Goal: Information Seeking & Learning: Learn about a topic

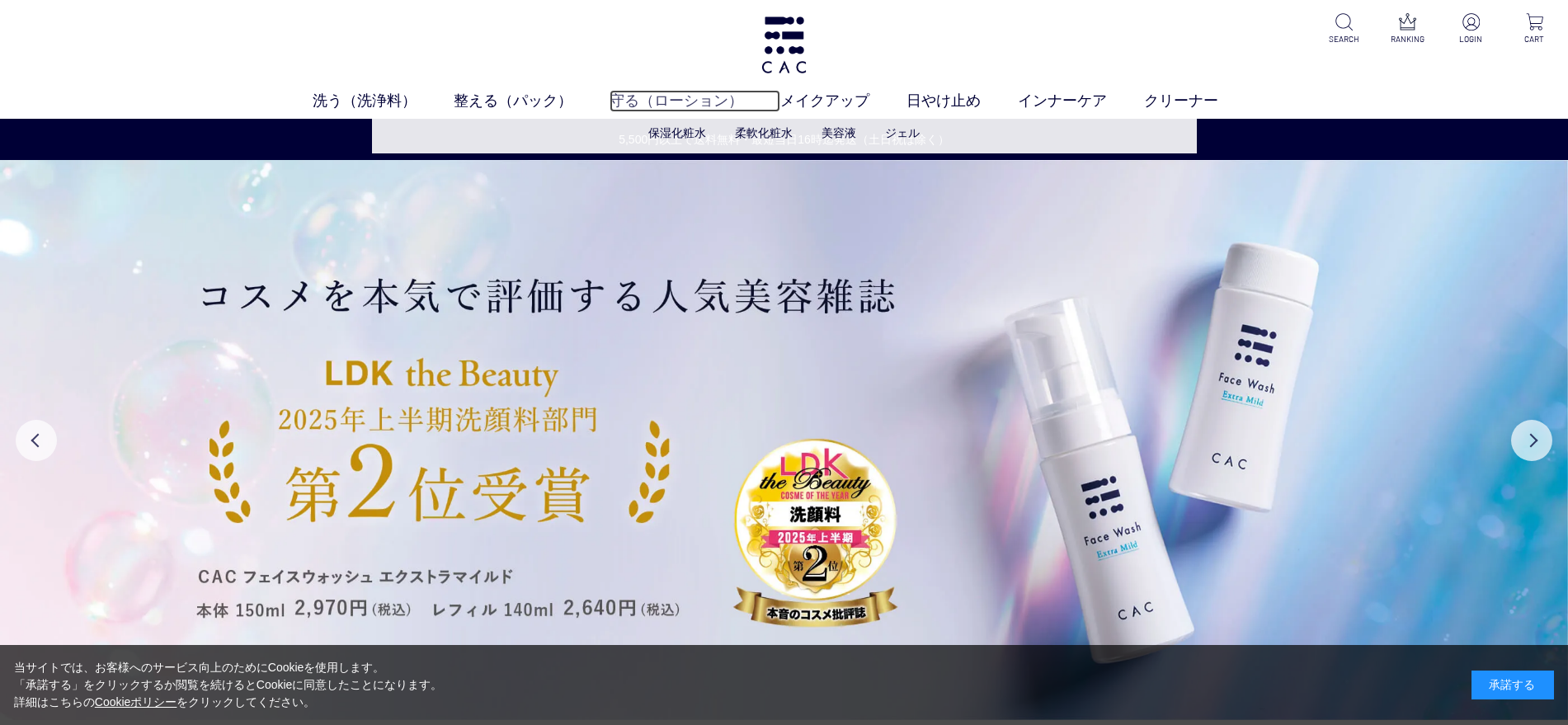
click at [631, 102] on link "守る（ローション）" at bounding box center [695, 101] width 170 height 22
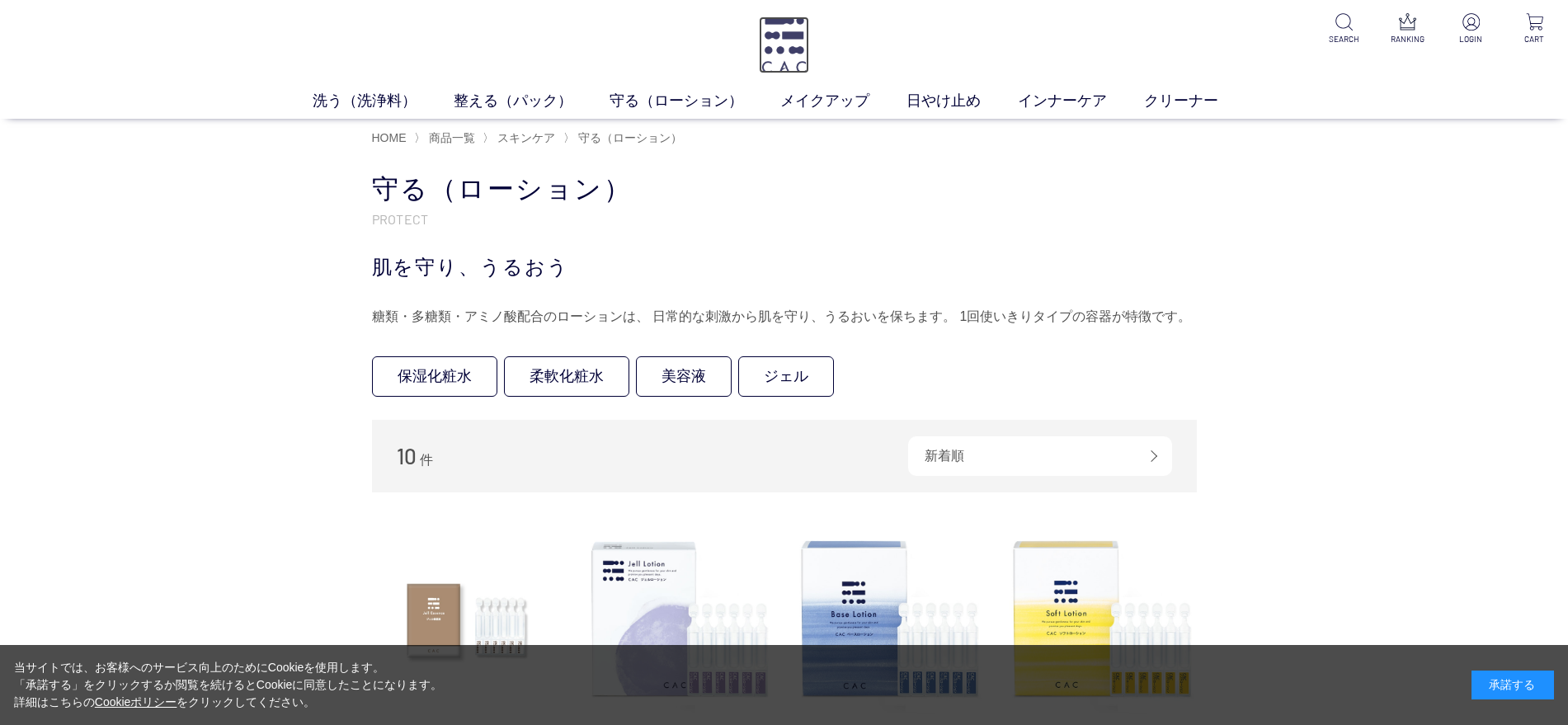
click at [777, 48] on img at bounding box center [784, 44] width 50 height 56
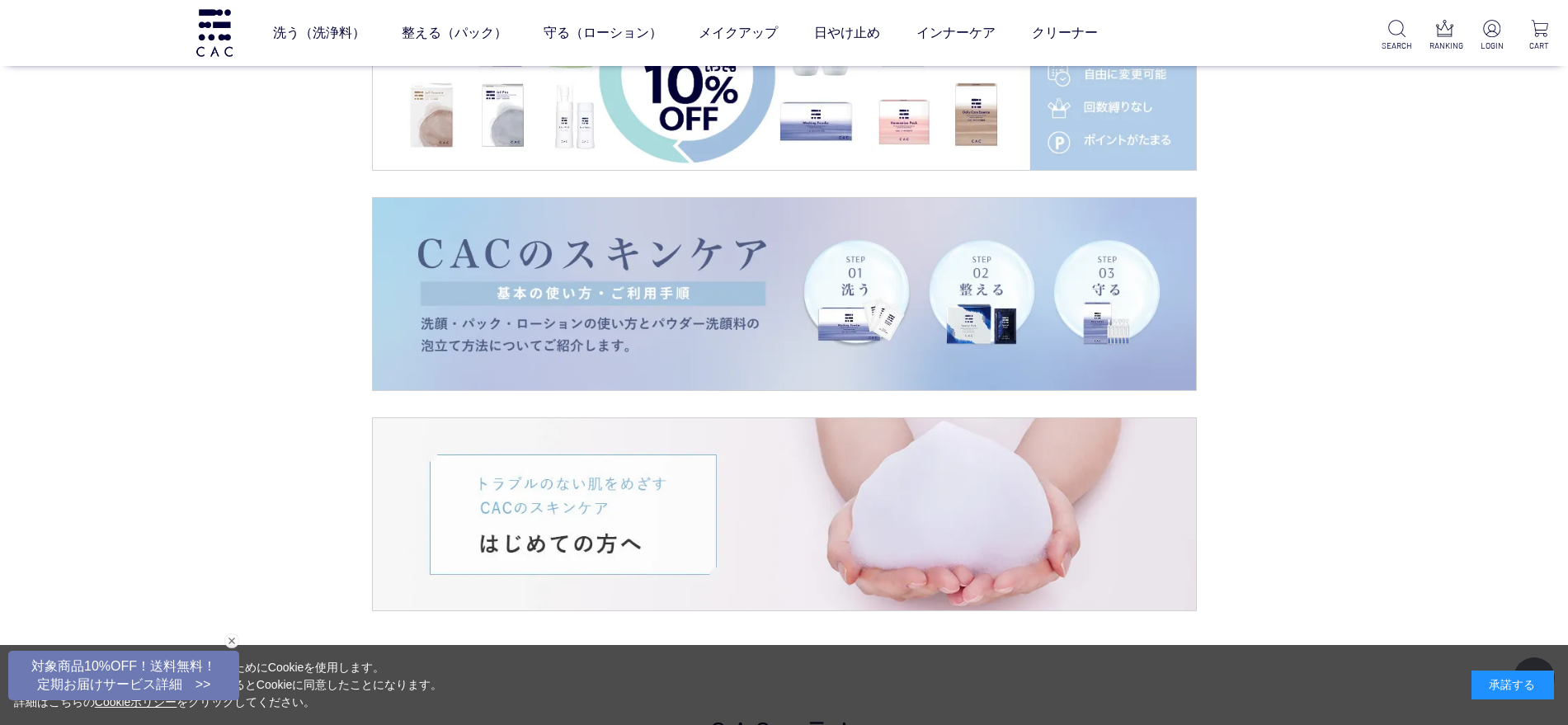
scroll to position [3094, 0]
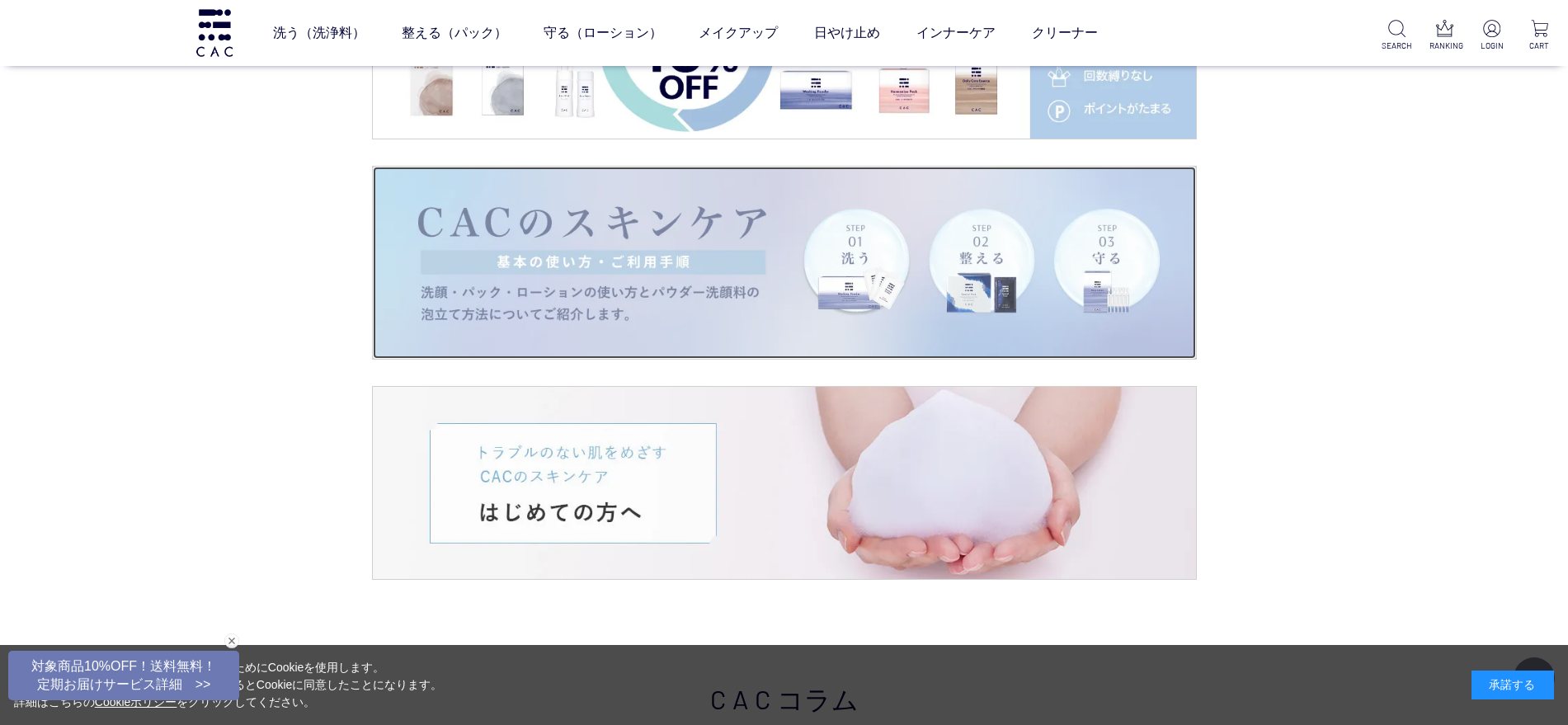
click at [665, 310] on img at bounding box center [784, 263] width 823 height 193
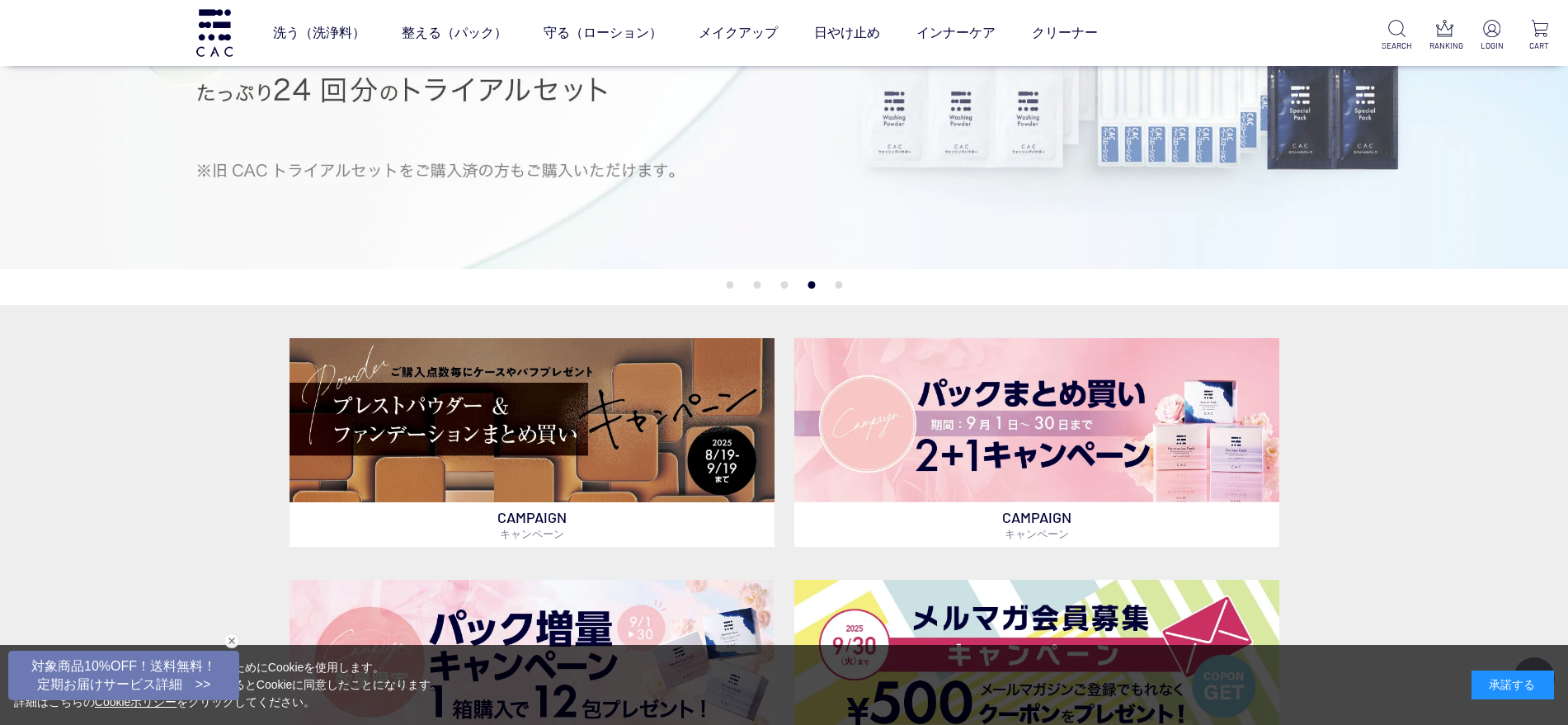
scroll to position [206, 0]
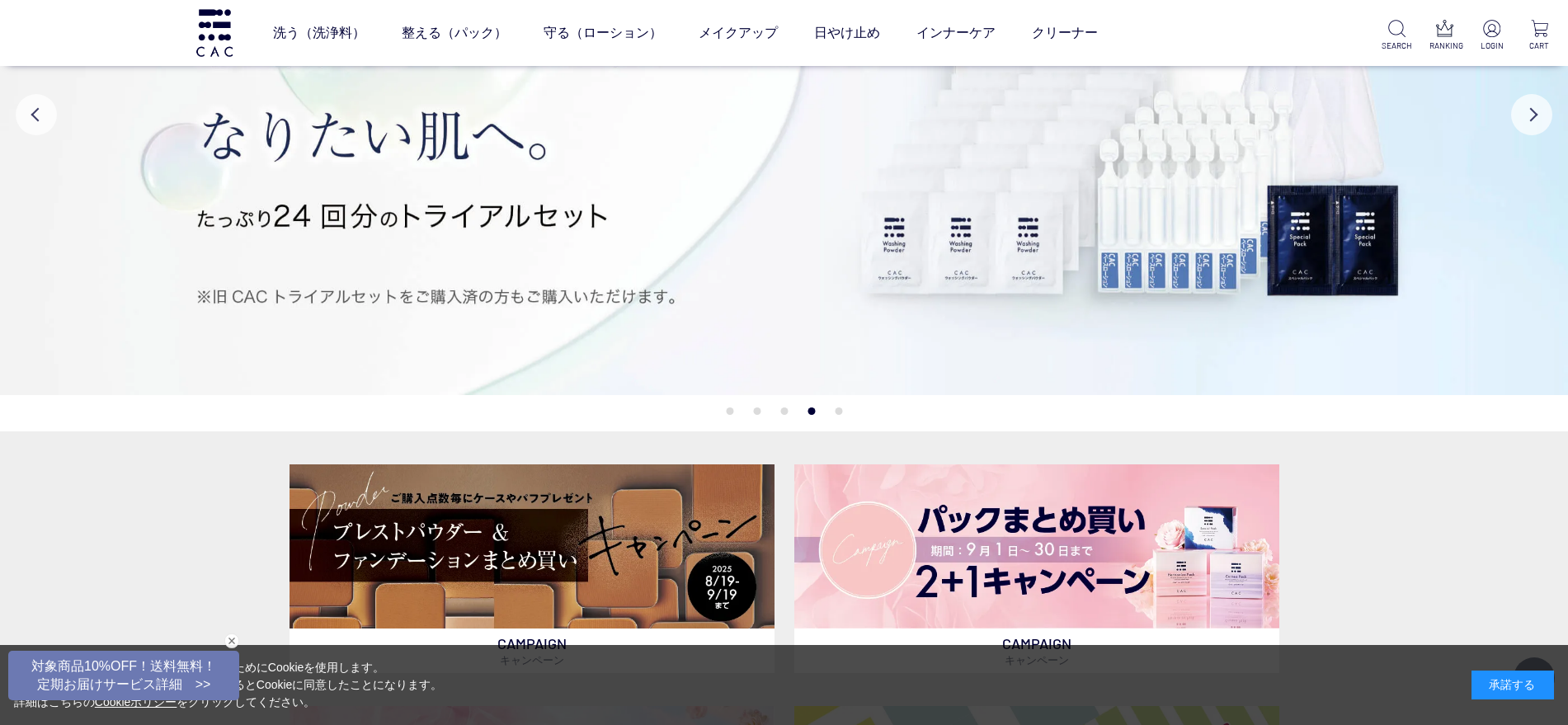
click at [727, 410] on button "1" at bounding box center [729, 411] width 7 height 7
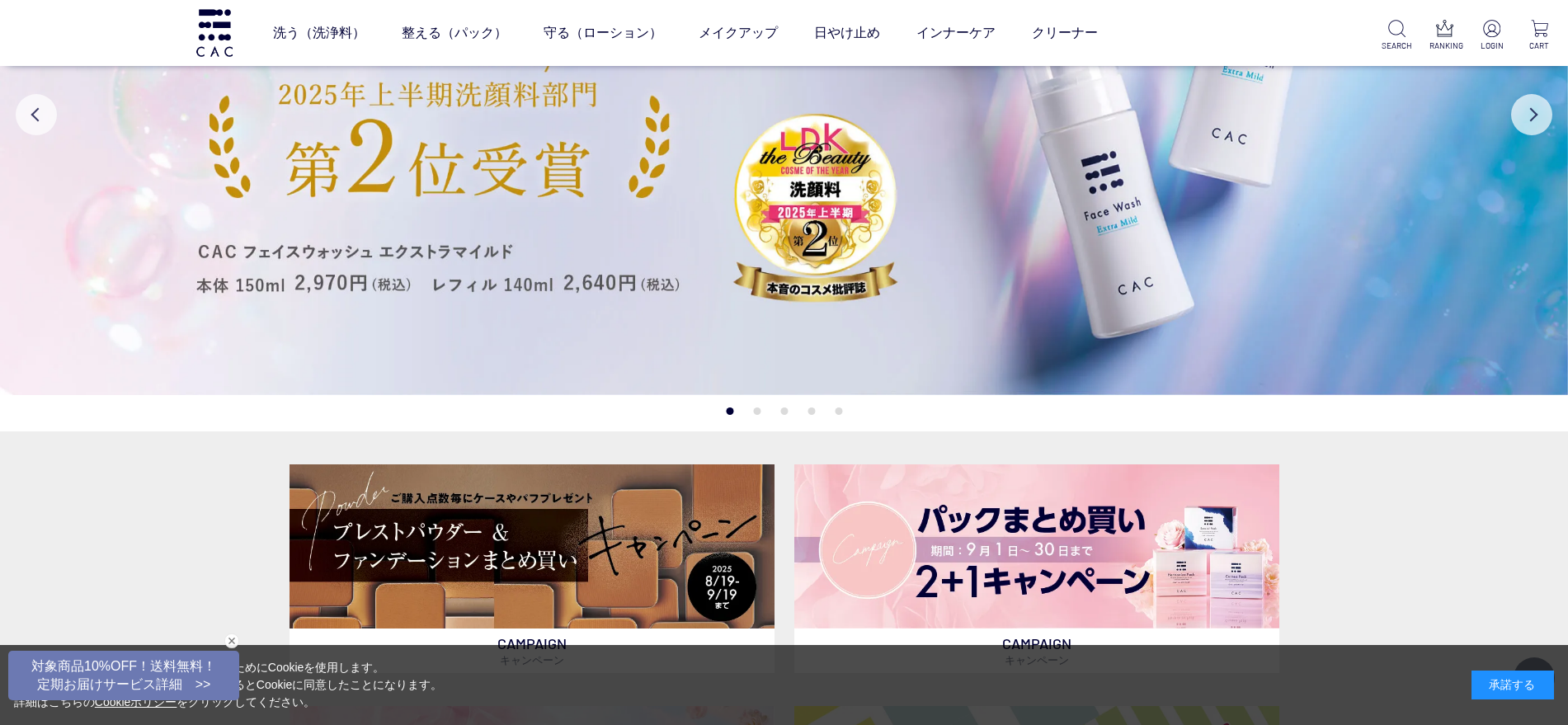
click at [755, 411] on button "2" at bounding box center [757, 411] width 7 height 7
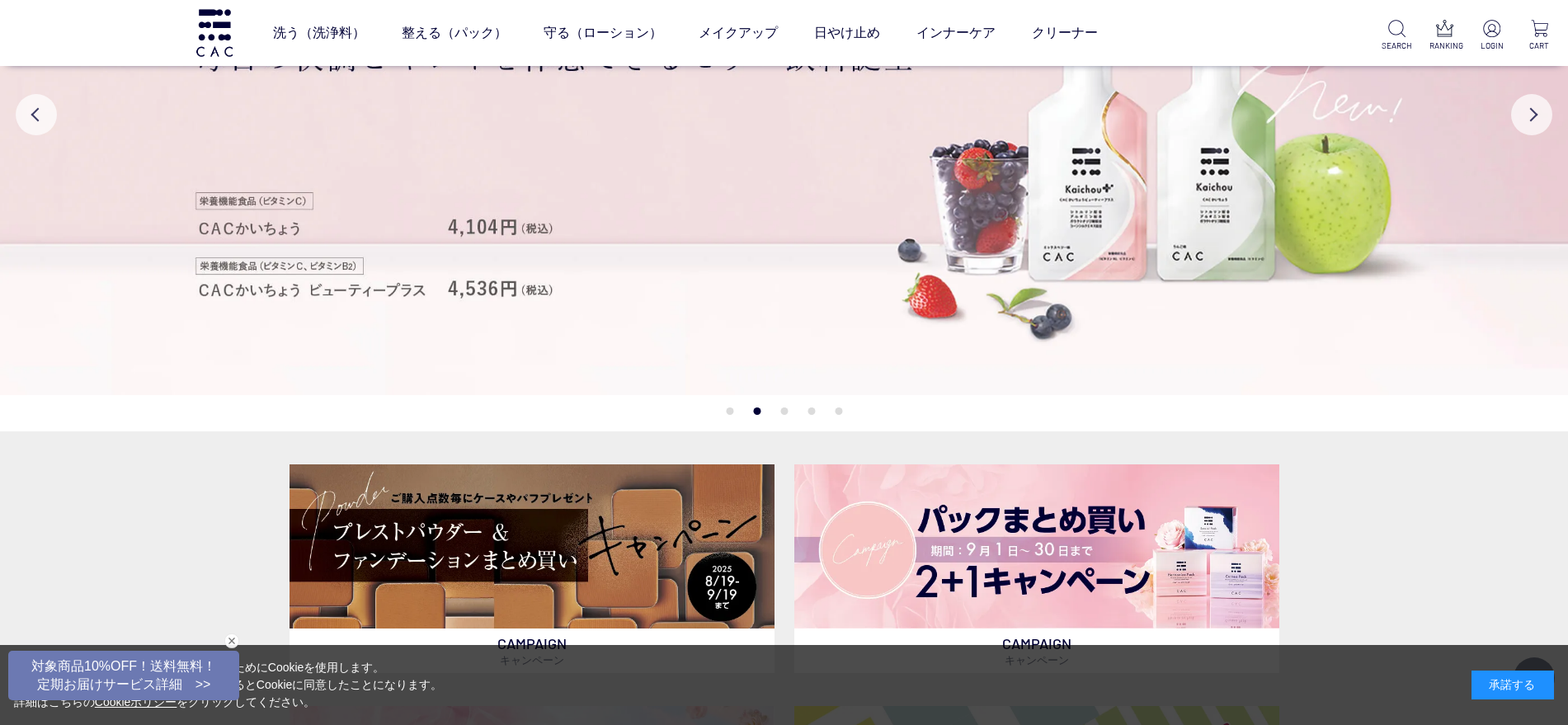
click at [784, 408] on button "3" at bounding box center [784, 411] width 7 height 7
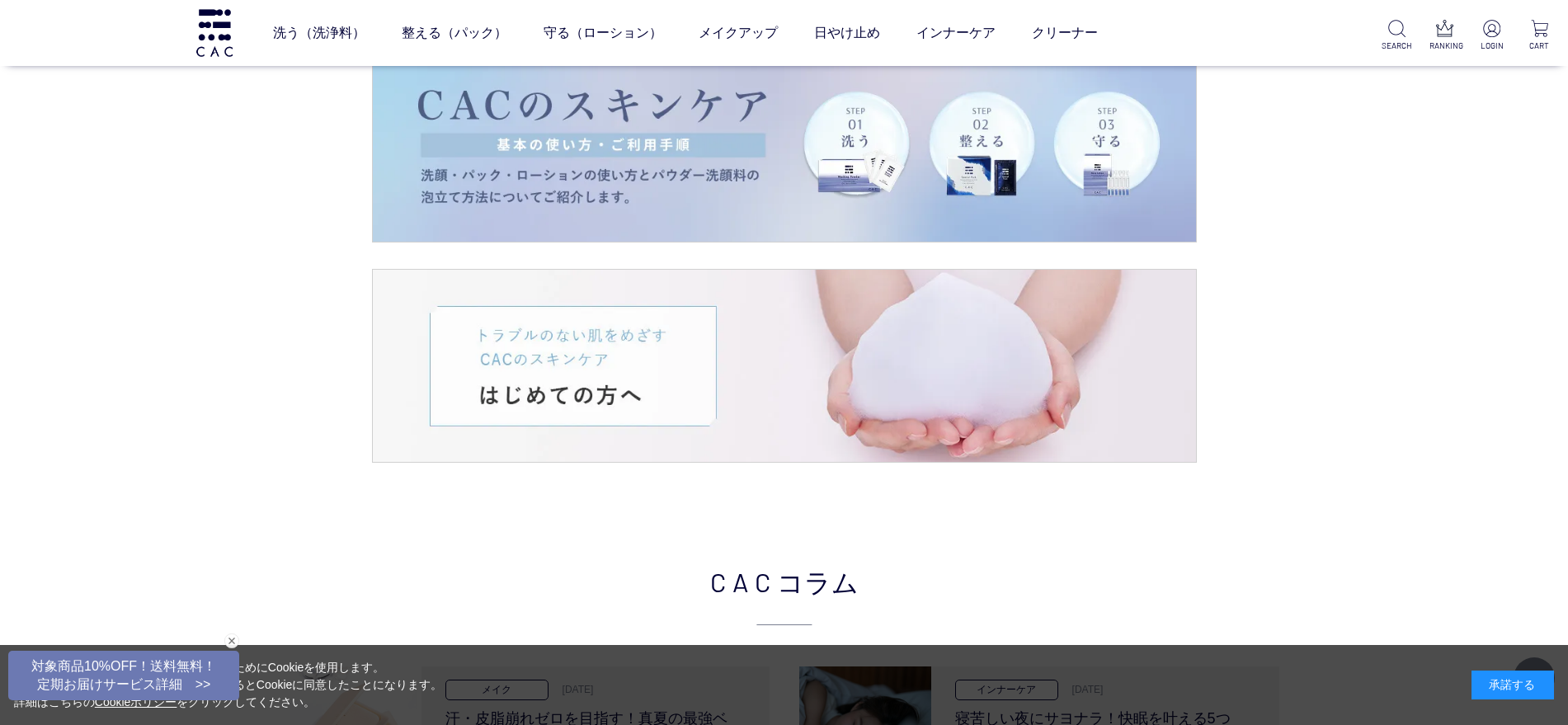
scroll to position [3301, 0]
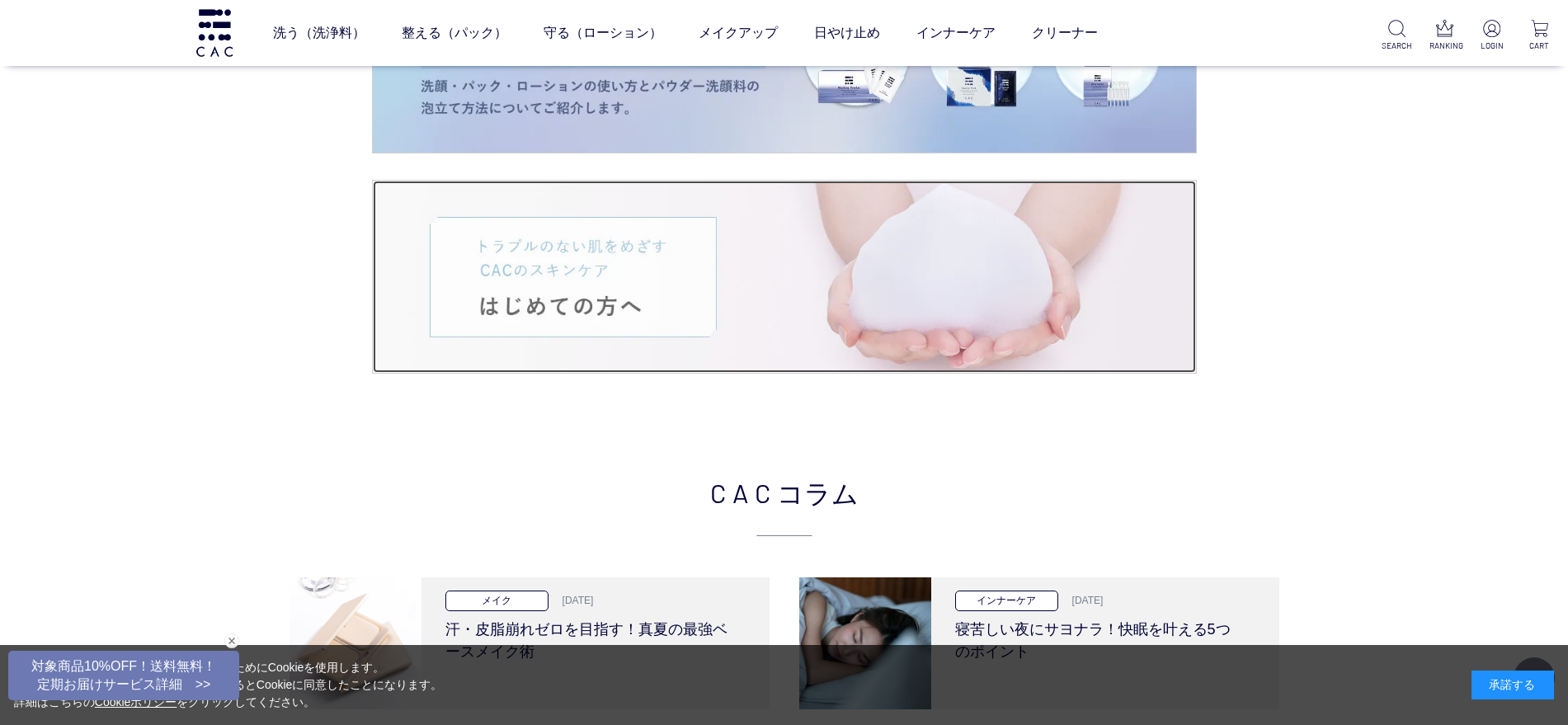
click at [728, 240] on img at bounding box center [784, 277] width 823 height 193
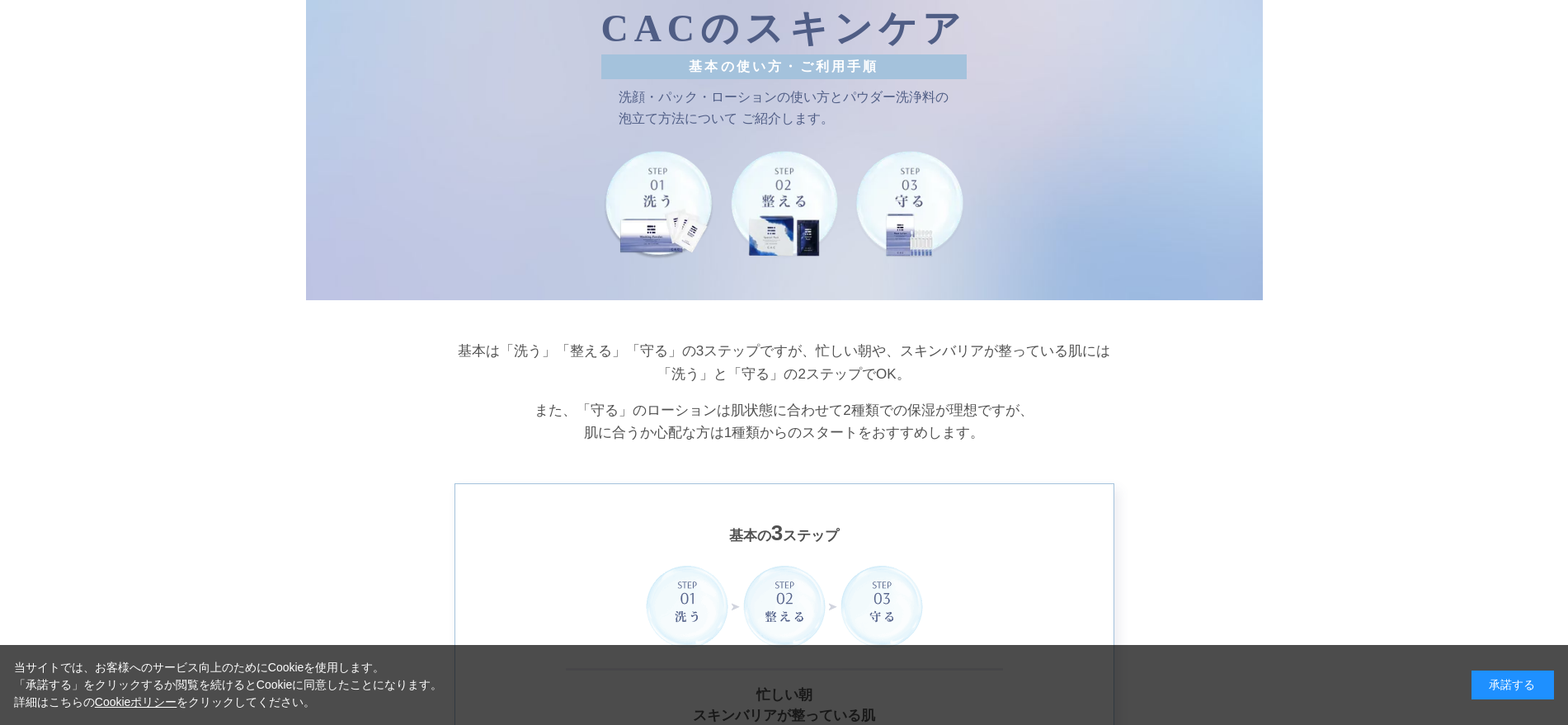
scroll to position [825, 0]
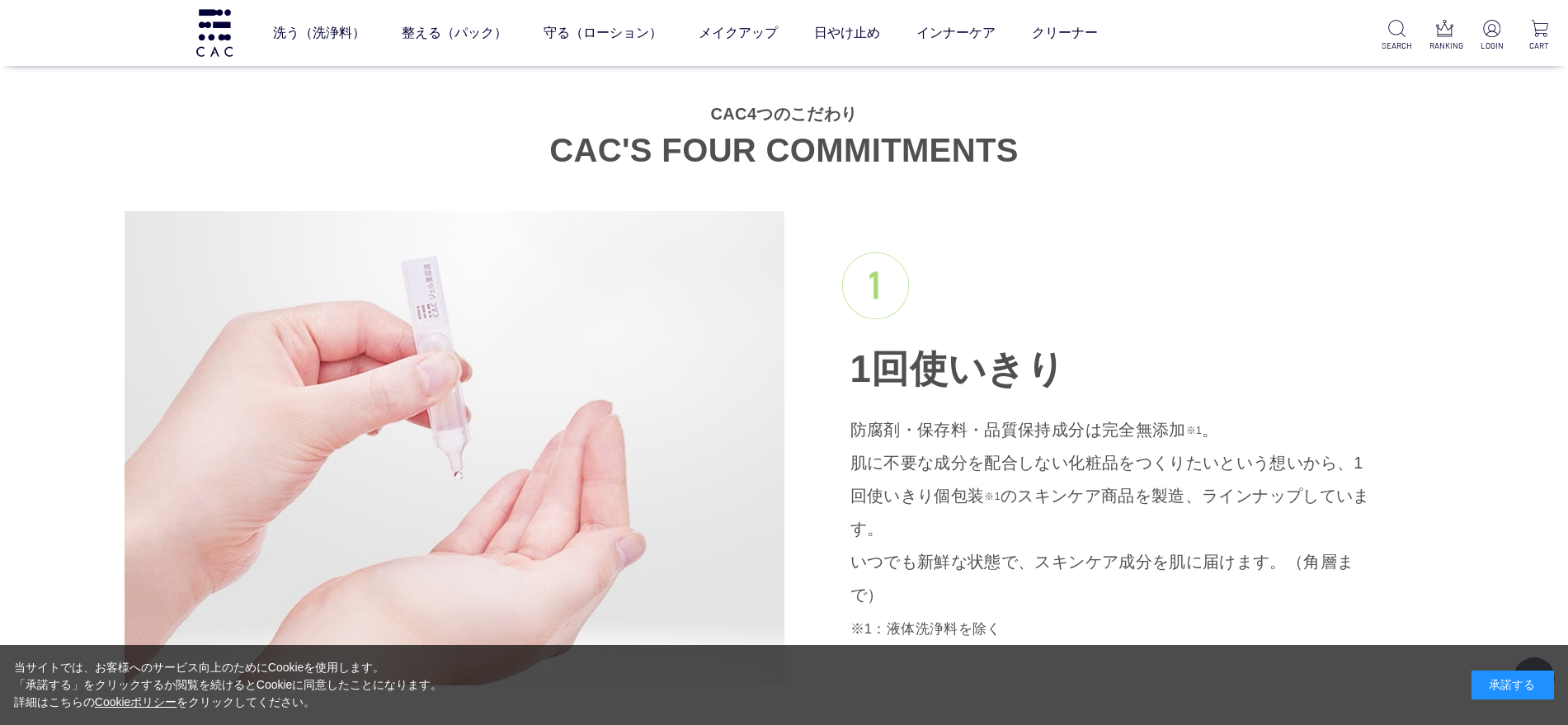
scroll to position [1650, 0]
